Goal: Contribute content: Contribute content

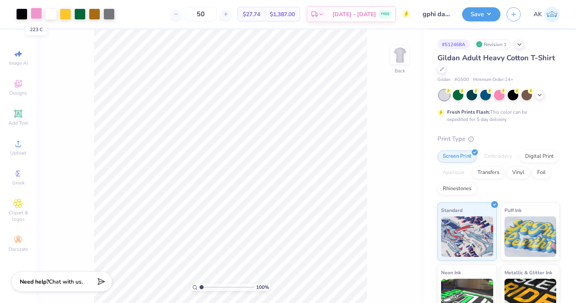
click at [34, 13] on div at bounding box center [36, 13] width 11 height 11
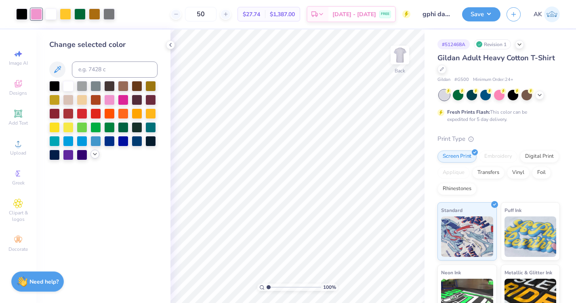
click at [94, 153] on icon at bounding box center [95, 154] width 6 height 6
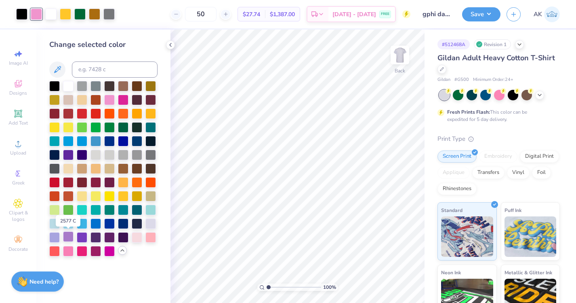
click at [65, 236] on div at bounding box center [68, 236] width 11 height 11
click at [64, 10] on div at bounding box center [65, 13] width 11 height 11
click at [119, 241] on div at bounding box center [123, 236] width 11 height 11
click at [99, 236] on div at bounding box center [96, 236] width 11 height 11
click at [122, 238] on div at bounding box center [123, 236] width 11 height 11
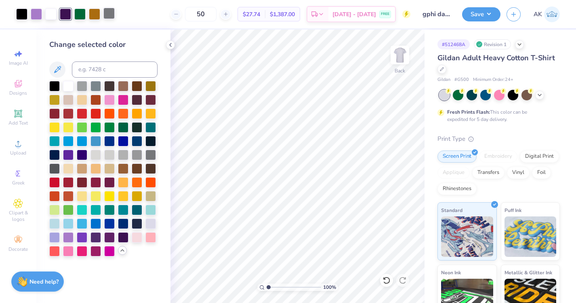
click at [112, 14] on div at bounding box center [108, 13] width 11 height 11
click at [50, 17] on div at bounding box center [50, 13] width 11 height 11
click at [124, 157] on div at bounding box center [123, 154] width 11 height 11
click at [110, 15] on div at bounding box center [108, 13] width 11 height 11
click at [63, 84] on div at bounding box center [68, 85] width 11 height 11
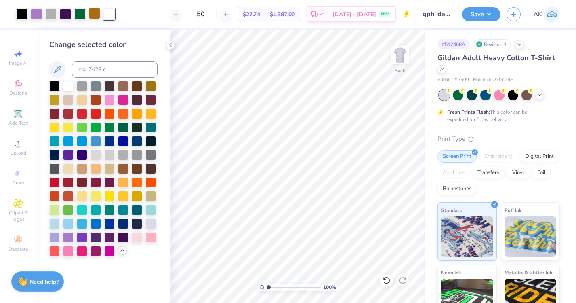
click at [95, 15] on div at bounding box center [94, 13] width 11 height 11
click at [58, 83] on div at bounding box center [54, 85] width 11 height 11
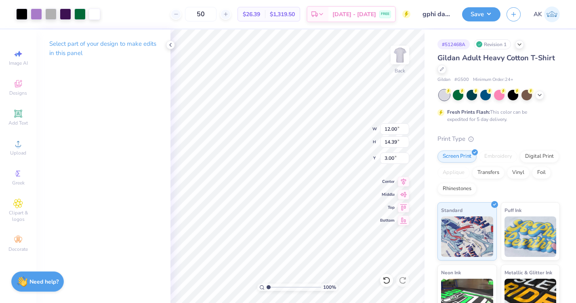
type input "10.61"
type input "12.73"
click at [477, 17] on button "Save" at bounding box center [481, 13] width 38 height 14
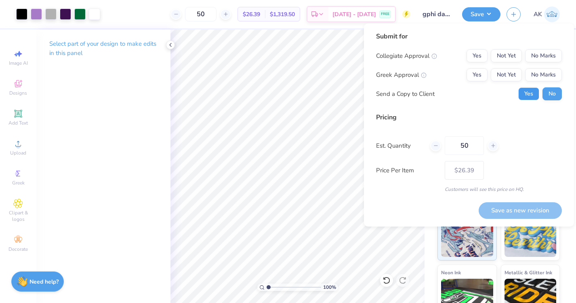
click at [536, 90] on button "Yes" at bounding box center [529, 93] width 21 height 13
click at [513, 75] on button "Not Yet" at bounding box center [506, 74] width 31 height 13
click at [511, 53] on button "Not Yet" at bounding box center [506, 55] width 31 height 13
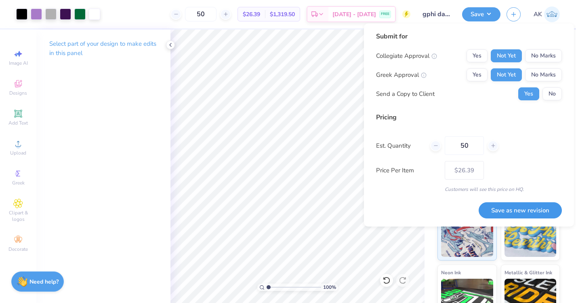
click at [523, 209] on button "Save as new revision" at bounding box center [520, 210] width 83 height 17
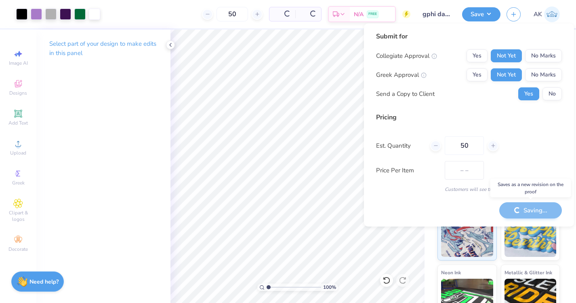
type input "$26.39"
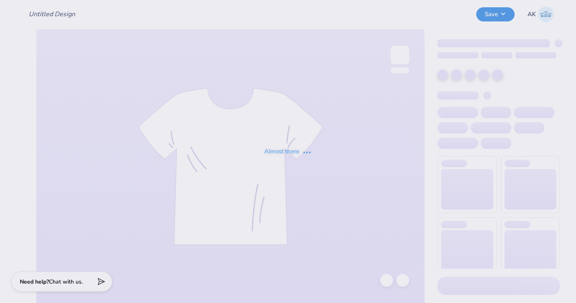
type input "pi phi dads day"
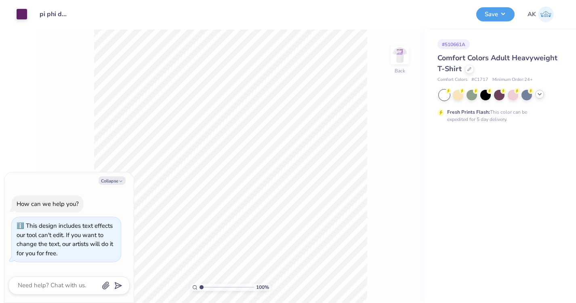
click at [544, 94] on div at bounding box center [540, 94] width 9 height 9
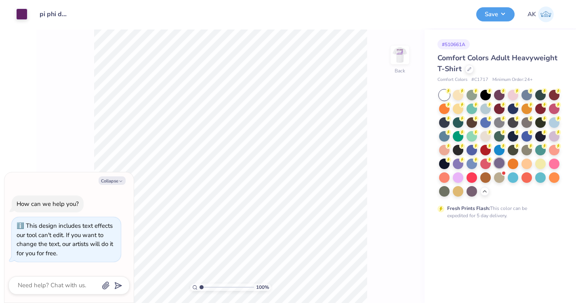
click at [501, 160] on div at bounding box center [499, 163] width 11 height 11
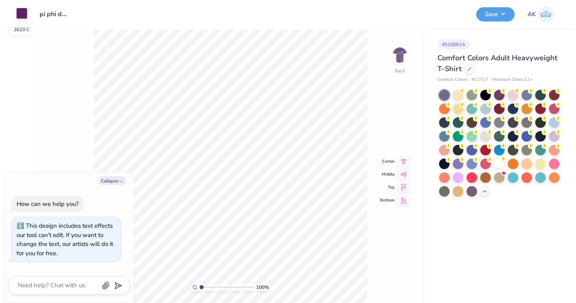
click at [21, 12] on div at bounding box center [21, 13] width 11 height 11
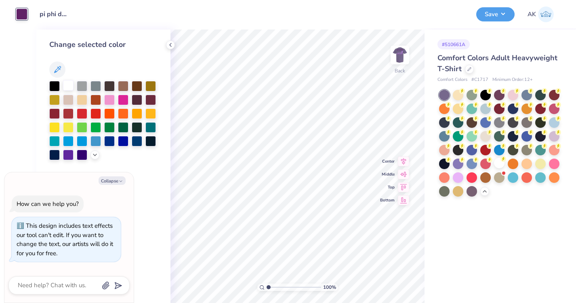
click at [68, 84] on div at bounding box center [68, 85] width 11 height 11
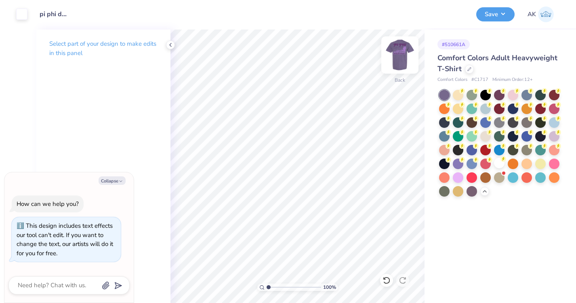
click at [391, 58] on div "100 % Back" at bounding box center [298, 166] width 254 height 273
click at [394, 58] on img at bounding box center [400, 55] width 32 height 32
click at [333, 166] on div "Art colors Design Title pi phi dads day Save AK Image AI Designs Add Text Uploa…" at bounding box center [288, 151] width 576 height 303
click at [20, 15] on div at bounding box center [21, 13] width 11 height 11
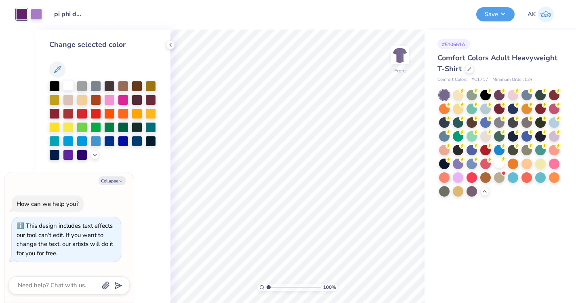
click at [68, 82] on div at bounding box center [68, 85] width 11 height 11
click at [96, 155] on icon at bounding box center [95, 154] width 6 height 6
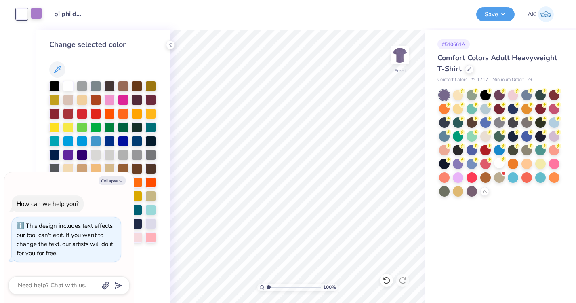
click at [37, 13] on div at bounding box center [36, 13] width 11 height 11
click at [111, 182] on button "Collapse" at bounding box center [112, 180] width 27 height 8
type textarea "x"
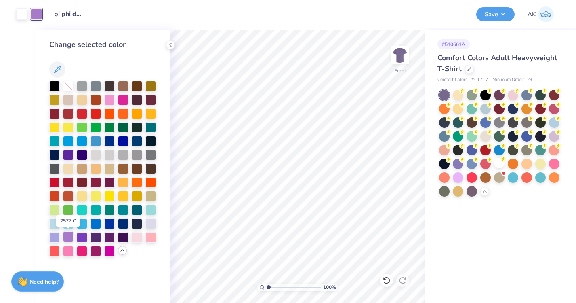
click at [70, 238] on div at bounding box center [68, 236] width 11 height 11
click at [24, 11] on div at bounding box center [21, 13] width 11 height 11
click at [93, 235] on div at bounding box center [96, 236] width 11 height 11
click at [40, 14] on div at bounding box center [36, 13] width 11 height 11
click at [66, 86] on div at bounding box center [68, 85] width 11 height 11
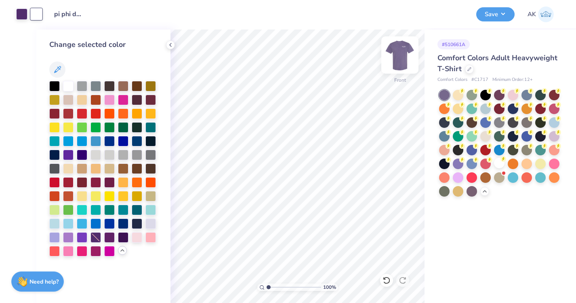
click at [396, 61] on img at bounding box center [400, 55] width 32 height 32
click at [396, 61] on img at bounding box center [400, 55] width 16 height 16
click at [494, 16] on button "Save" at bounding box center [496, 13] width 38 height 14
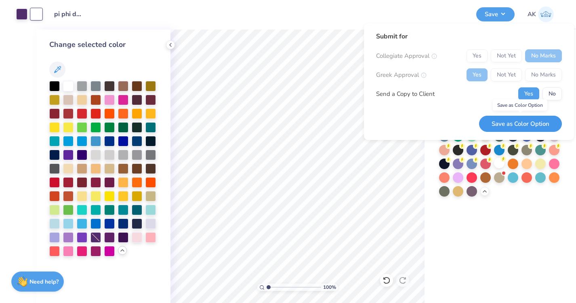
click at [511, 122] on button "Save as Color Option" at bounding box center [520, 124] width 83 height 17
